Goal: Task Accomplishment & Management: Use online tool/utility

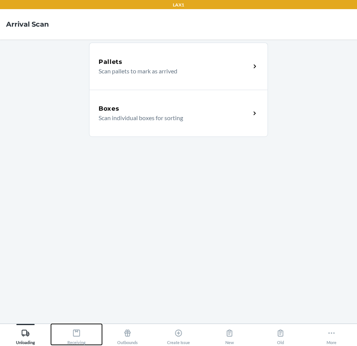
click at [79, 334] on icon at bounding box center [76, 333] width 8 height 8
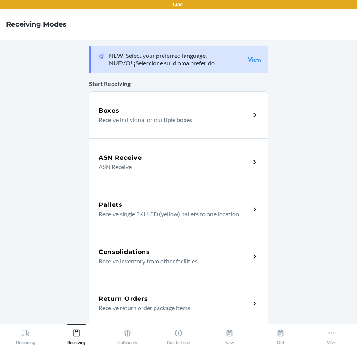
click at [125, 311] on p "Receive return order package items" at bounding box center [171, 307] width 146 height 9
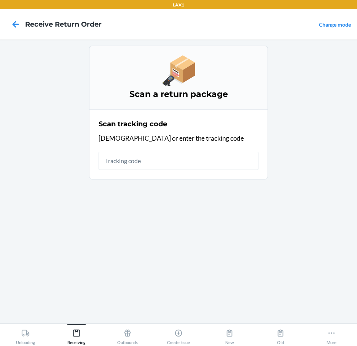
click at [356, 75] on main "Scan a return package Scan tracking code Scan or enter the tracking code" at bounding box center [178, 182] width 357 height 284
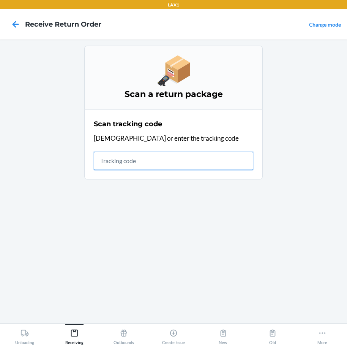
click at [163, 160] on input "text" at bounding box center [174, 161] width 160 height 18
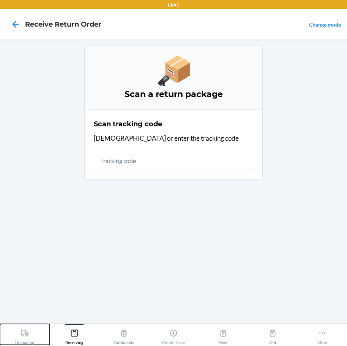
click at [21, 340] on div "Unloading" at bounding box center [24, 335] width 19 height 19
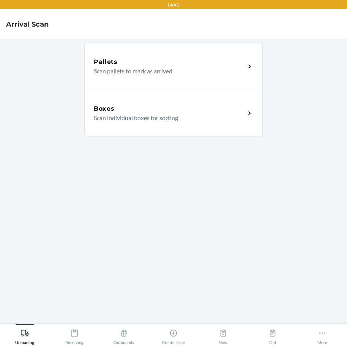
click at [144, 119] on p "Scan individual boxes for sorting" at bounding box center [167, 117] width 146 height 9
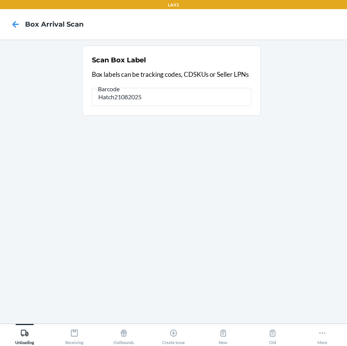
type input "Hatch21082025"
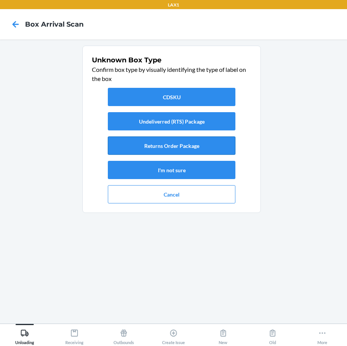
click at [169, 148] on button "Returns Order Package" at bounding box center [172, 145] width 128 height 18
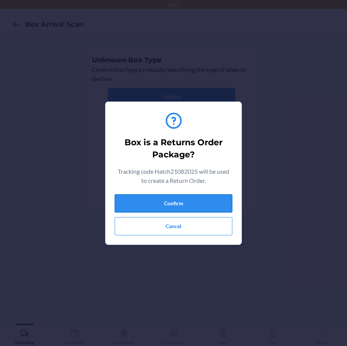
click at [173, 210] on button "Confirm" at bounding box center [174, 203] width 118 height 18
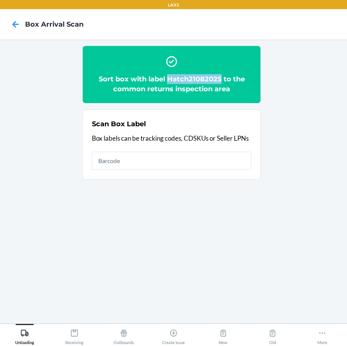
drag, startPoint x: 168, startPoint y: 79, endPoint x: 222, endPoint y: 77, distance: 54.0
click at [222, 77] on h2 "Sort box with label Hatch21082025 to the common returns inspection area" at bounding box center [172, 84] width 160 height 20
copy h2 "Hatch21082025"
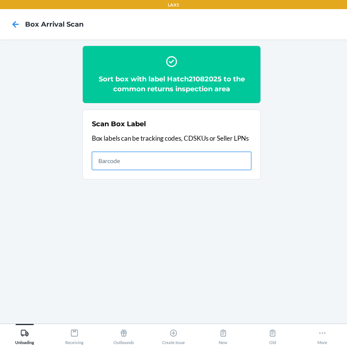
click at [144, 159] on input "text" at bounding box center [172, 161] width 160 height 18
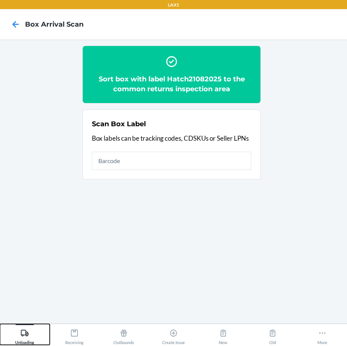
click at [29, 329] on icon at bounding box center [25, 333] width 8 height 8
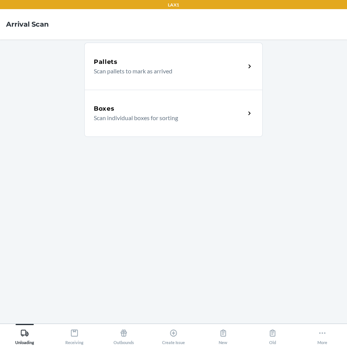
click at [134, 108] on div "Boxes" at bounding box center [170, 108] width 152 height 9
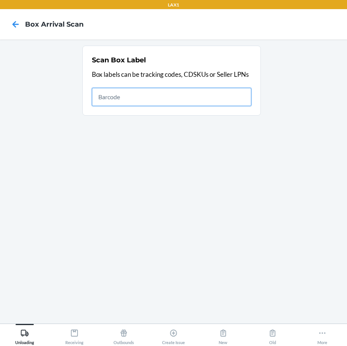
click at [197, 96] on input "text" at bounding box center [172, 97] width 160 height 18
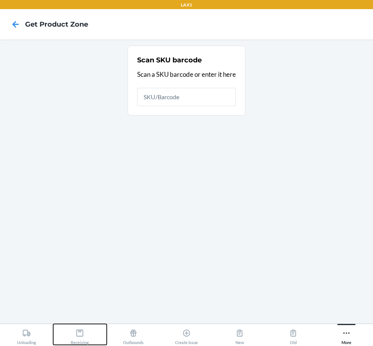
click at [75, 336] on div "Receiving" at bounding box center [80, 335] width 18 height 19
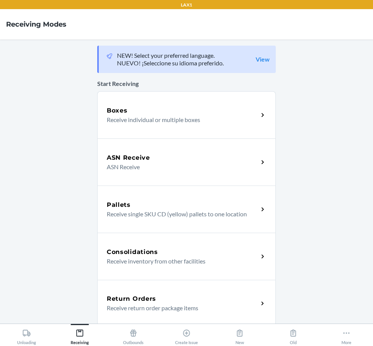
click at [132, 293] on div "Return Orders Receive return order package items" at bounding box center [186, 303] width 179 height 47
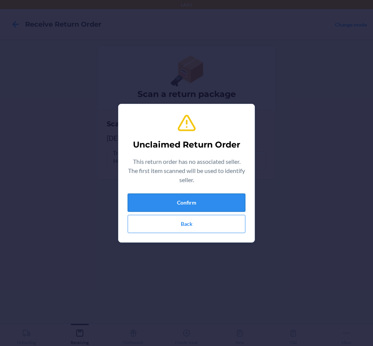
click at [200, 197] on button "Confirm" at bounding box center [187, 203] width 118 height 18
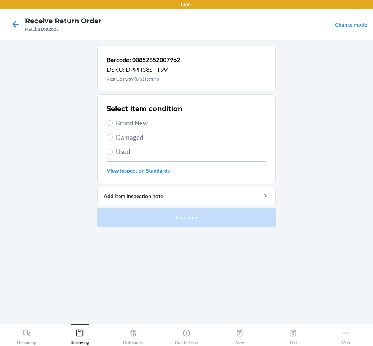
click at [130, 121] on span "Brand New" at bounding box center [191, 123] width 151 height 10
click at [113, 121] on input "Brand New" at bounding box center [110, 123] width 6 height 6
radio input "true"
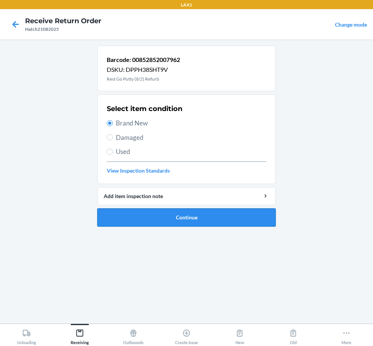
click at [227, 219] on button "Continue" at bounding box center [186, 217] width 179 height 18
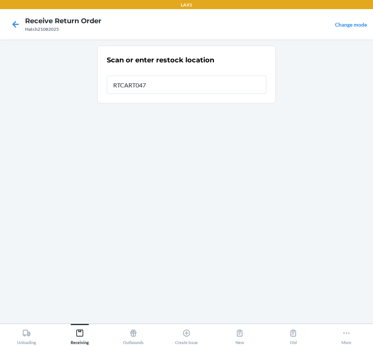
type input "RTCART047"
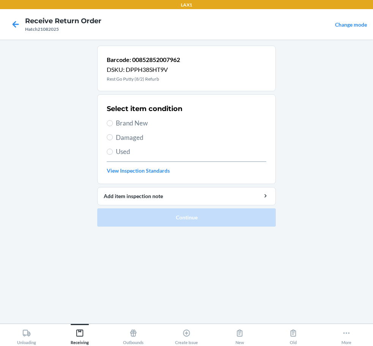
click at [129, 125] on span "Brand New" at bounding box center [191, 123] width 151 height 10
click at [113, 125] on input "Brand New" at bounding box center [110, 123] width 6 height 6
radio input "true"
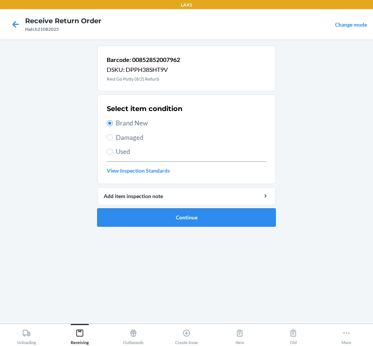
click at [204, 214] on button "Continue" at bounding box center [186, 217] width 179 height 18
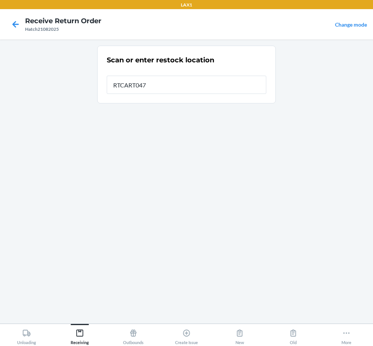
type input "RTCART047"
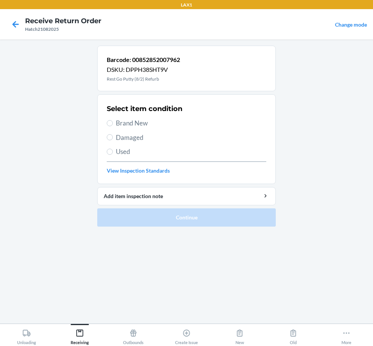
click at [137, 121] on span "Brand New" at bounding box center [191, 123] width 151 height 10
click at [113, 121] on input "Brand New" at bounding box center [110, 123] width 6 height 6
radio input "true"
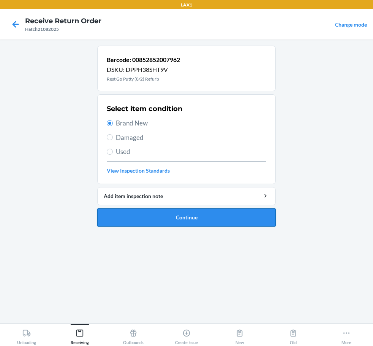
click at [228, 210] on button "Continue" at bounding box center [186, 217] width 179 height 18
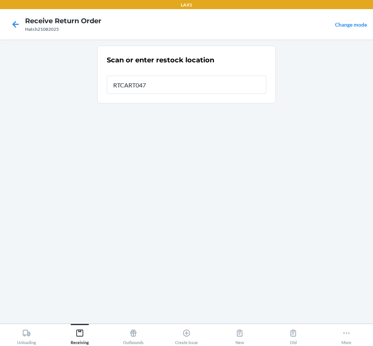
type input "RTCART047"
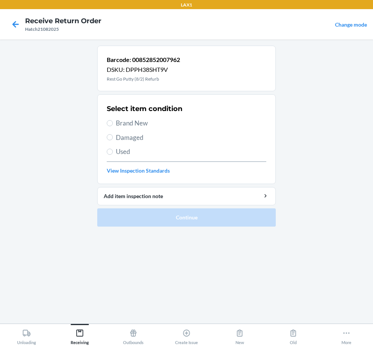
click at [141, 123] on span "Brand New" at bounding box center [191, 123] width 151 height 10
click at [113, 123] on input "Brand New" at bounding box center [110, 123] width 6 height 6
radio input "true"
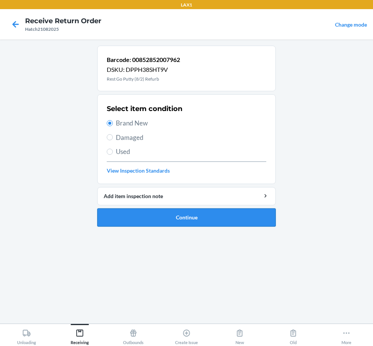
click at [225, 218] on button "Continue" at bounding box center [186, 217] width 179 height 18
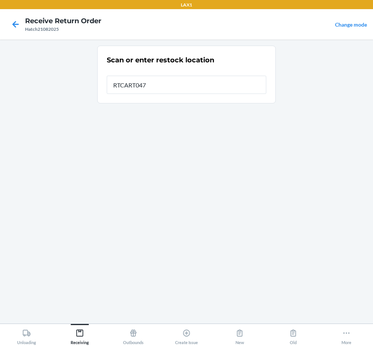
type input "RTCART047"
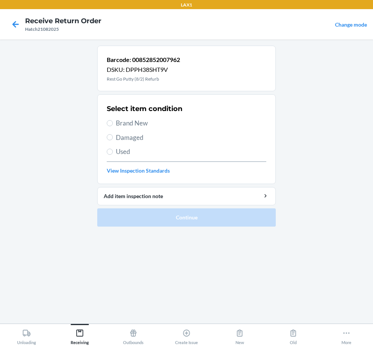
click at [114, 119] on label "Brand New" at bounding box center [187, 123] width 160 height 10
click at [113, 120] on input "Brand New" at bounding box center [110, 123] width 6 height 6
radio input "true"
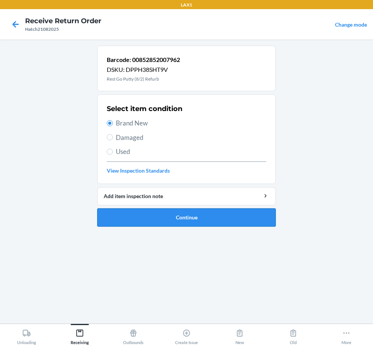
click at [204, 219] on button "Continue" at bounding box center [186, 217] width 179 height 18
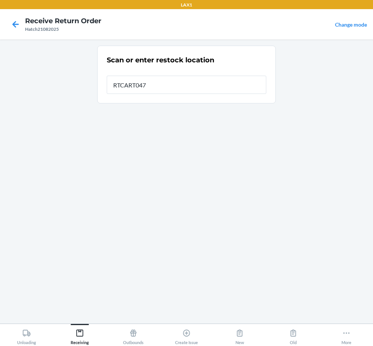
type input "RTCART047"
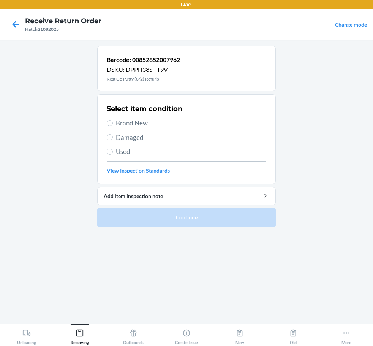
click at [122, 127] on span "Brand New" at bounding box center [191, 123] width 151 height 10
click at [113, 126] on input "Brand New" at bounding box center [110, 123] width 6 height 6
radio input "true"
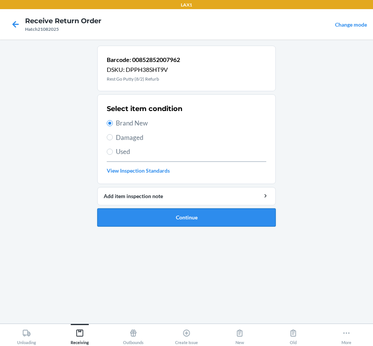
click at [214, 222] on button "Continue" at bounding box center [186, 217] width 179 height 18
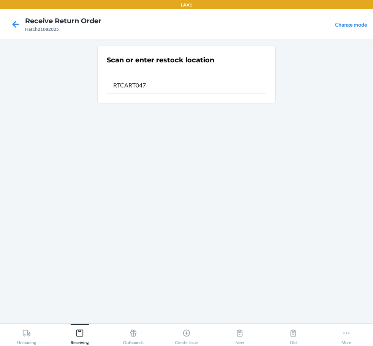
type input "RTCART047"
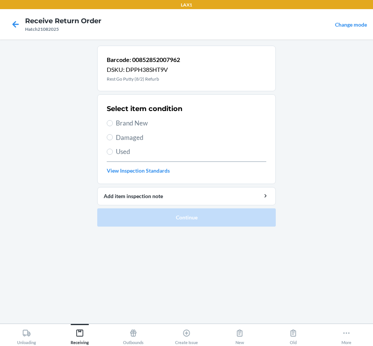
click at [134, 121] on span "Brand New" at bounding box center [191, 123] width 151 height 10
click at [113, 121] on input "Brand New" at bounding box center [110, 123] width 6 height 6
radio input "true"
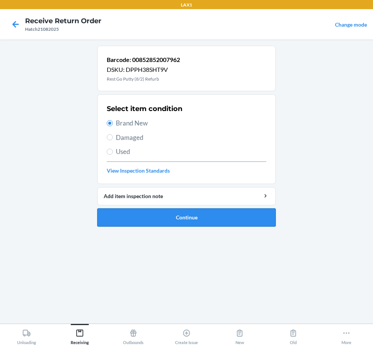
click at [222, 213] on button "Continue" at bounding box center [186, 217] width 179 height 18
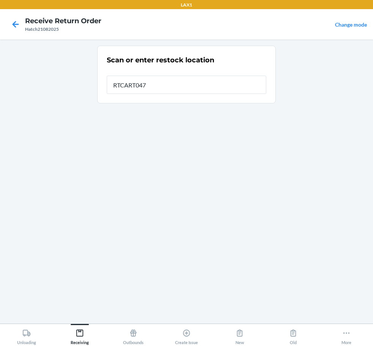
type input "RTCART047"
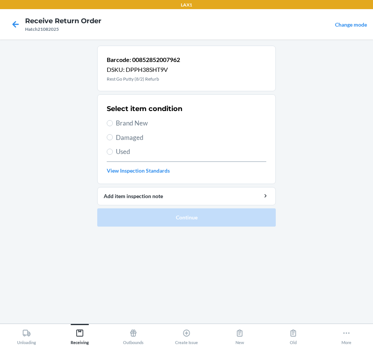
click at [139, 123] on span "Brand New" at bounding box center [191, 123] width 151 height 10
click at [113, 123] on input "Brand New" at bounding box center [110, 123] width 6 height 6
radio input "true"
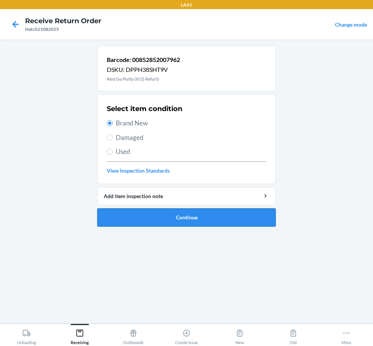
click at [231, 221] on button "Continue" at bounding box center [186, 217] width 179 height 18
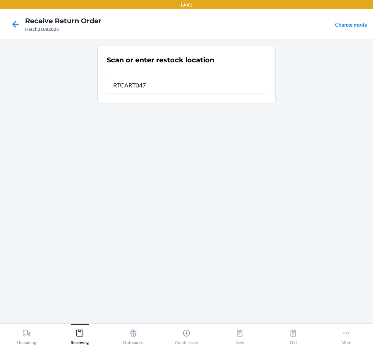
type input "RTCART047"
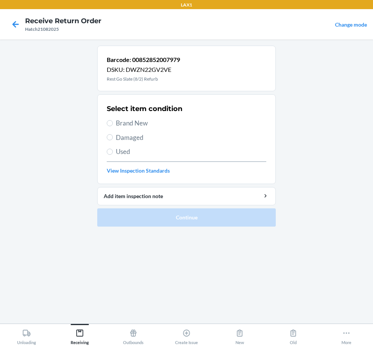
click at [132, 124] on span "Brand New" at bounding box center [191, 123] width 151 height 10
click at [113, 124] on input "Brand New" at bounding box center [110, 123] width 6 height 6
radio input "true"
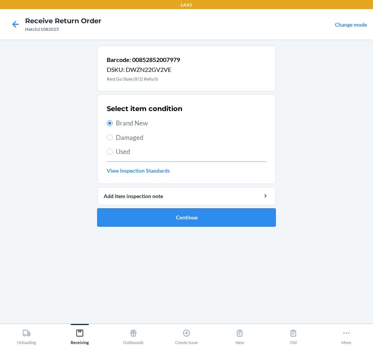
click at [212, 223] on button "Continue" at bounding box center [186, 217] width 179 height 18
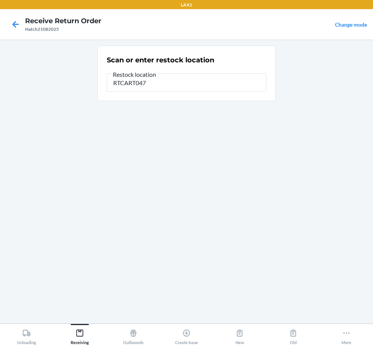
type input "RTCART047"
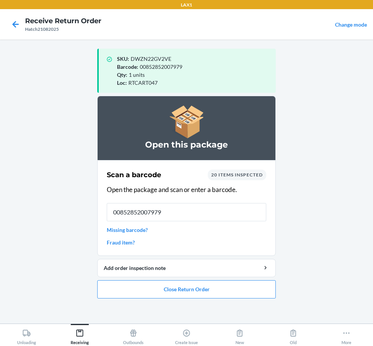
type input "00852852007979"
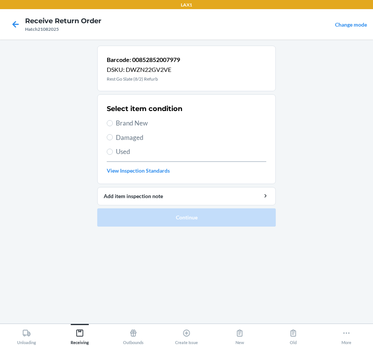
click at [134, 124] on span "Brand New" at bounding box center [191, 123] width 151 height 10
click at [113, 124] on input "Brand New" at bounding box center [110, 123] width 6 height 6
radio input "true"
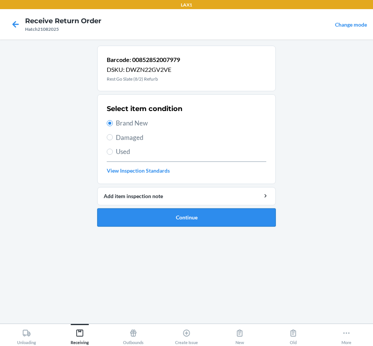
click at [181, 214] on button "Continue" at bounding box center [186, 217] width 179 height 18
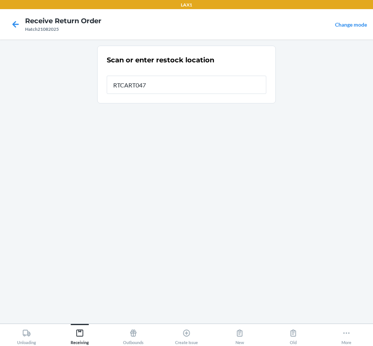
type input "RTCART047"
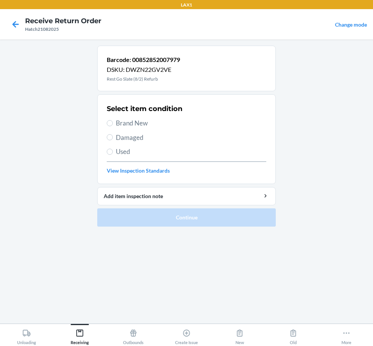
click at [136, 125] on span "Brand New" at bounding box center [191, 123] width 151 height 10
click at [113, 125] on input "Brand New" at bounding box center [110, 123] width 6 height 6
radio input "true"
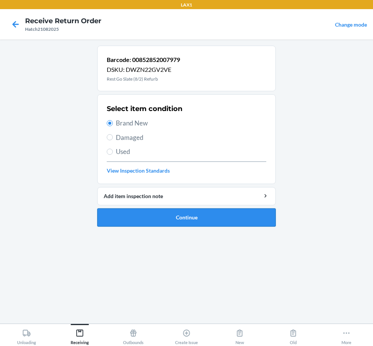
click at [200, 222] on button "Continue" at bounding box center [186, 217] width 179 height 18
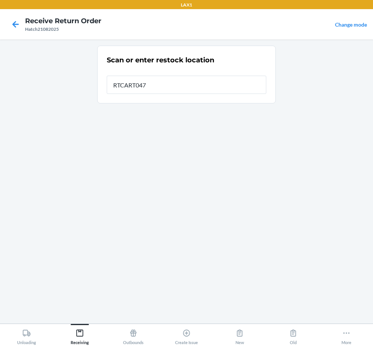
type input "RTCART047"
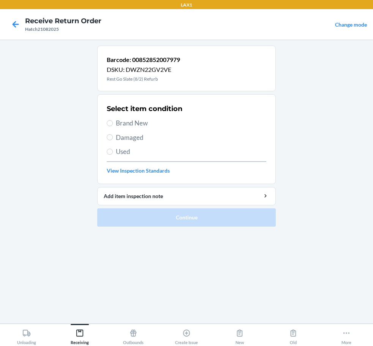
click at [131, 123] on span "Brand New" at bounding box center [191, 123] width 151 height 10
click at [113, 123] on input "Brand New" at bounding box center [110, 123] width 6 height 6
radio input "true"
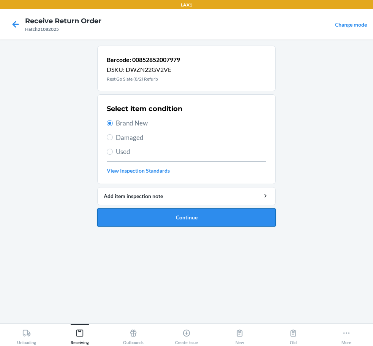
click at [209, 219] on button "Continue" at bounding box center [186, 217] width 179 height 18
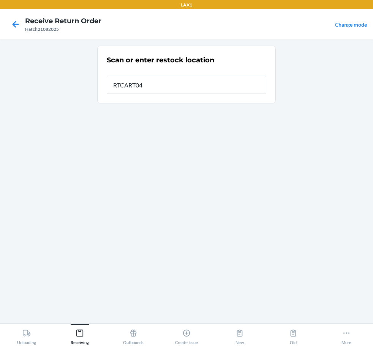
type input "RTCART047"
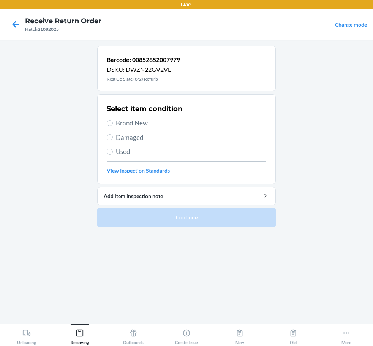
click at [131, 122] on span "Brand New" at bounding box center [191, 123] width 151 height 10
click at [113, 122] on input "Brand New" at bounding box center [110, 123] width 6 height 6
radio input "true"
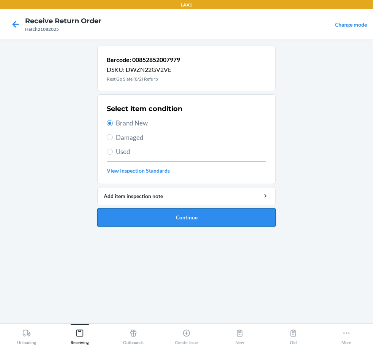
click at [208, 220] on button "Continue" at bounding box center [186, 217] width 179 height 18
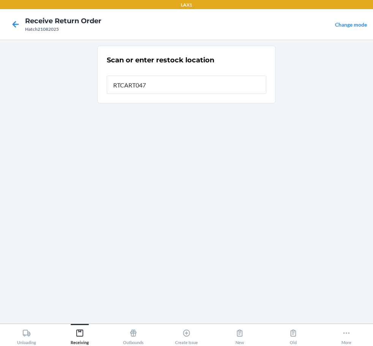
type input "RTCART047"
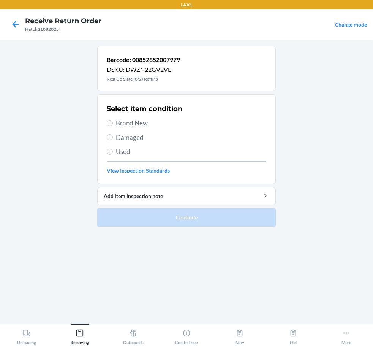
click at [145, 121] on span "Brand New" at bounding box center [191, 123] width 151 height 10
click at [113, 121] on input "Brand New" at bounding box center [110, 123] width 6 height 6
radio input "true"
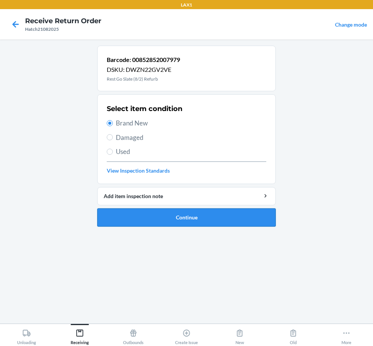
click at [243, 211] on button "Continue" at bounding box center [186, 217] width 179 height 18
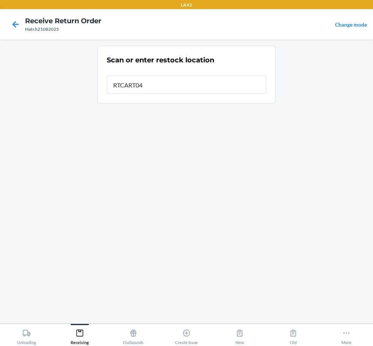
type input "RTCART047"
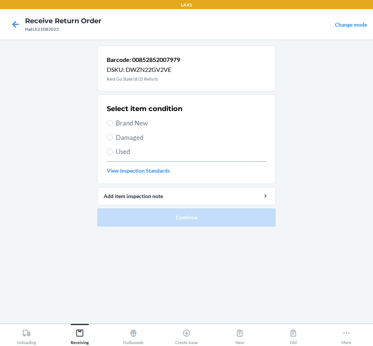
click at [139, 123] on span "Brand New" at bounding box center [191, 123] width 151 height 10
click at [113, 123] on input "Brand New" at bounding box center [110, 123] width 6 height 6
radio input "true"
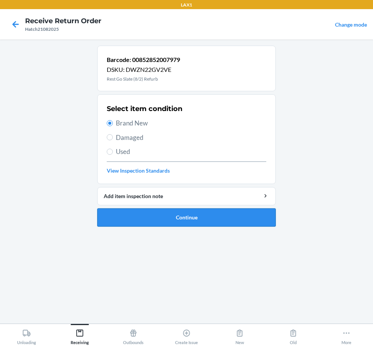
click at [215, 217] on button "Continue" at bounding box center [186, 217] width 179 height 18
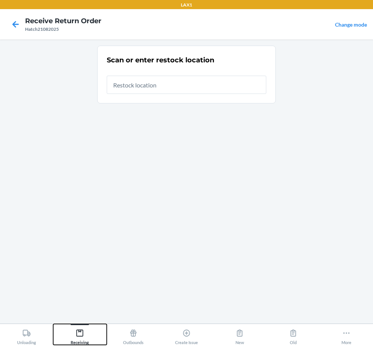
click at [80, 337] on icon at bounding box center [80, 333] width 8 height 8
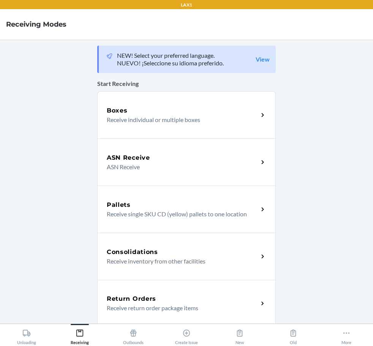
click at [137, 304] on p "Receive return order package items" at bounding box center [180, 307] width 146 height 9
